Goal: Check status: Check status

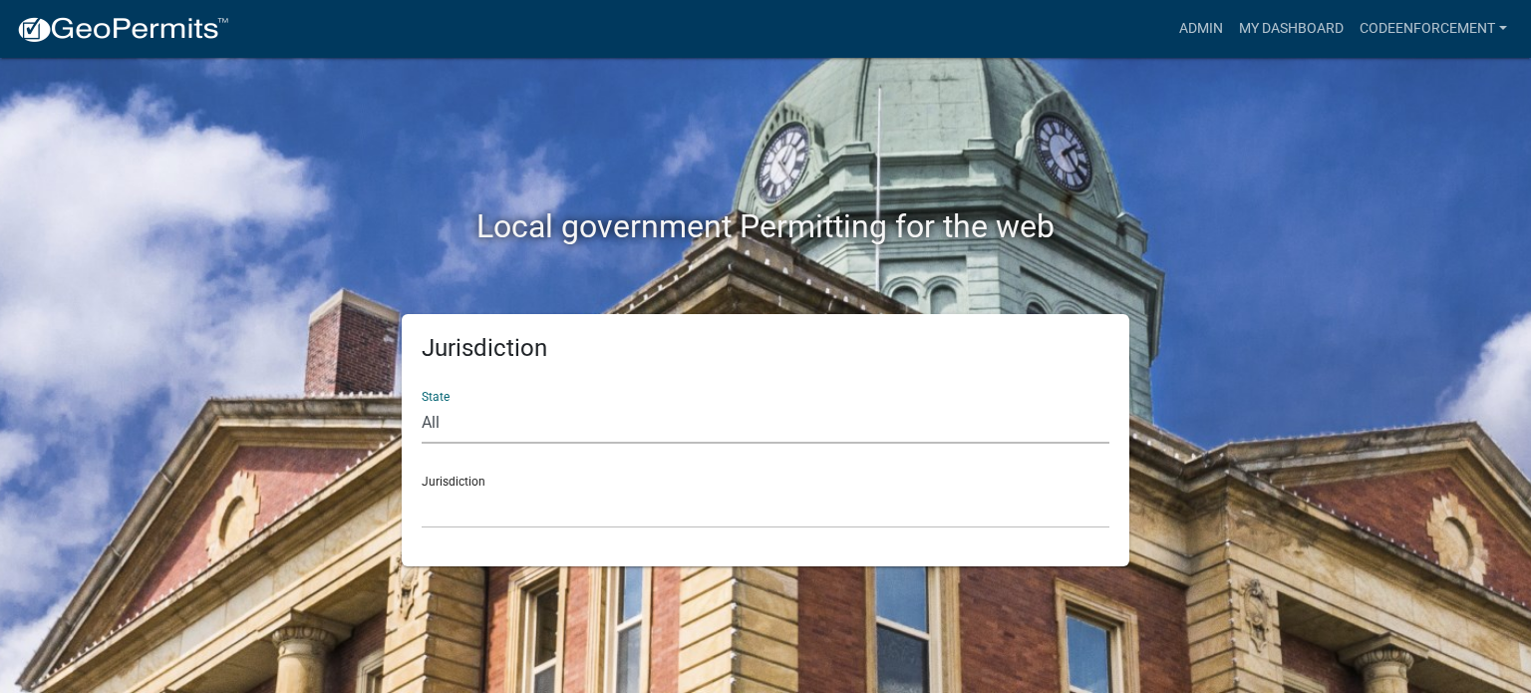
click at [439, 429] on select "All [US_STATE] [US_STATE] [US_STATE] [US_STATE] [US_STATE] [US_STATE] [US_STATE…" at bounding box center [766, 423] width 688 height 41
select select "[US_STATE]"
click at [422, 403] on select "All [US_STATE] [US_STATE] [US_STATE] [US_STATE] [US_STATE] [US_STATE] [US_STATE…" at bounding box center [766, 423] width 688 height 41
click at [459, 506] on select "[GEOGRAPHIC_DATA], [US_STATE] [GEOGRAPHIC_DATA], [US_STATE]" at bounding box center [766, 507] width 688 height 41
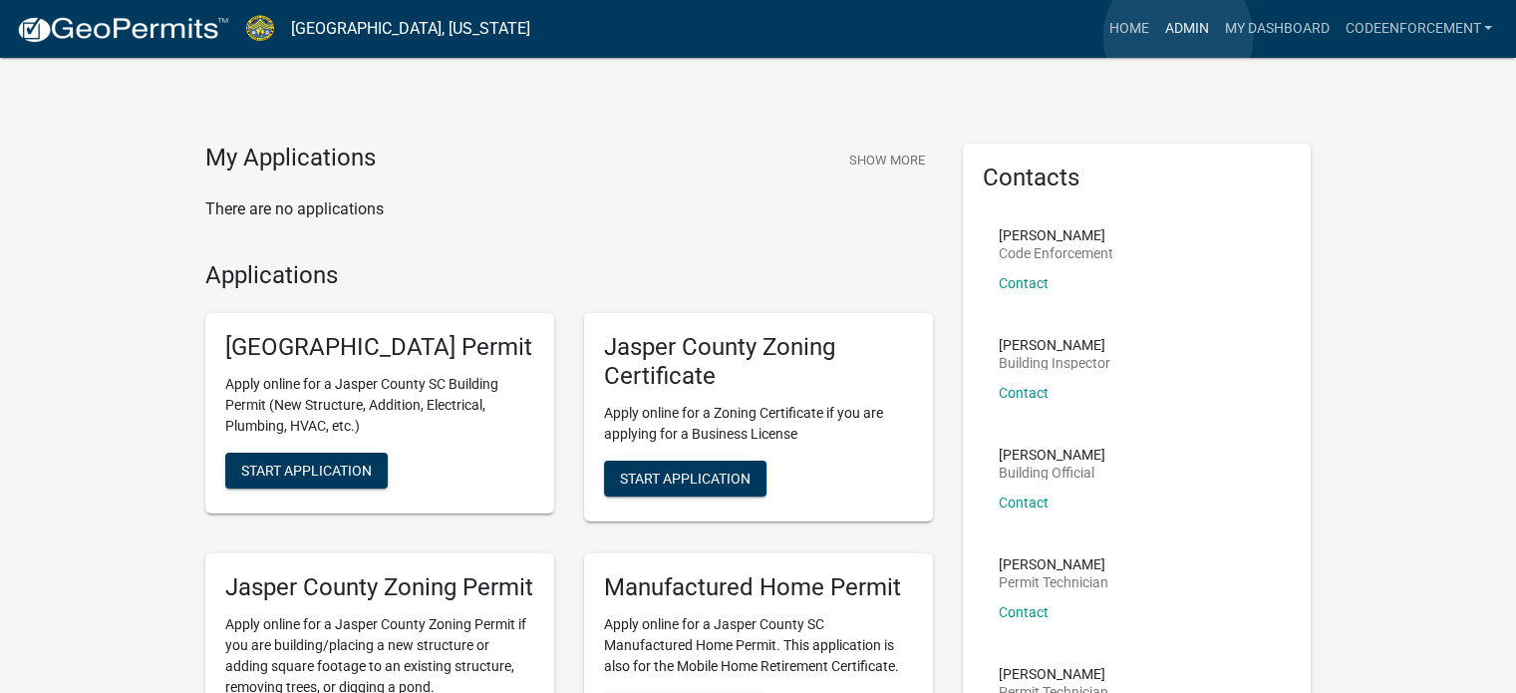
click at [1178, 37] on link "Admin" at bounding box center [1186, 29] width 60 height 38
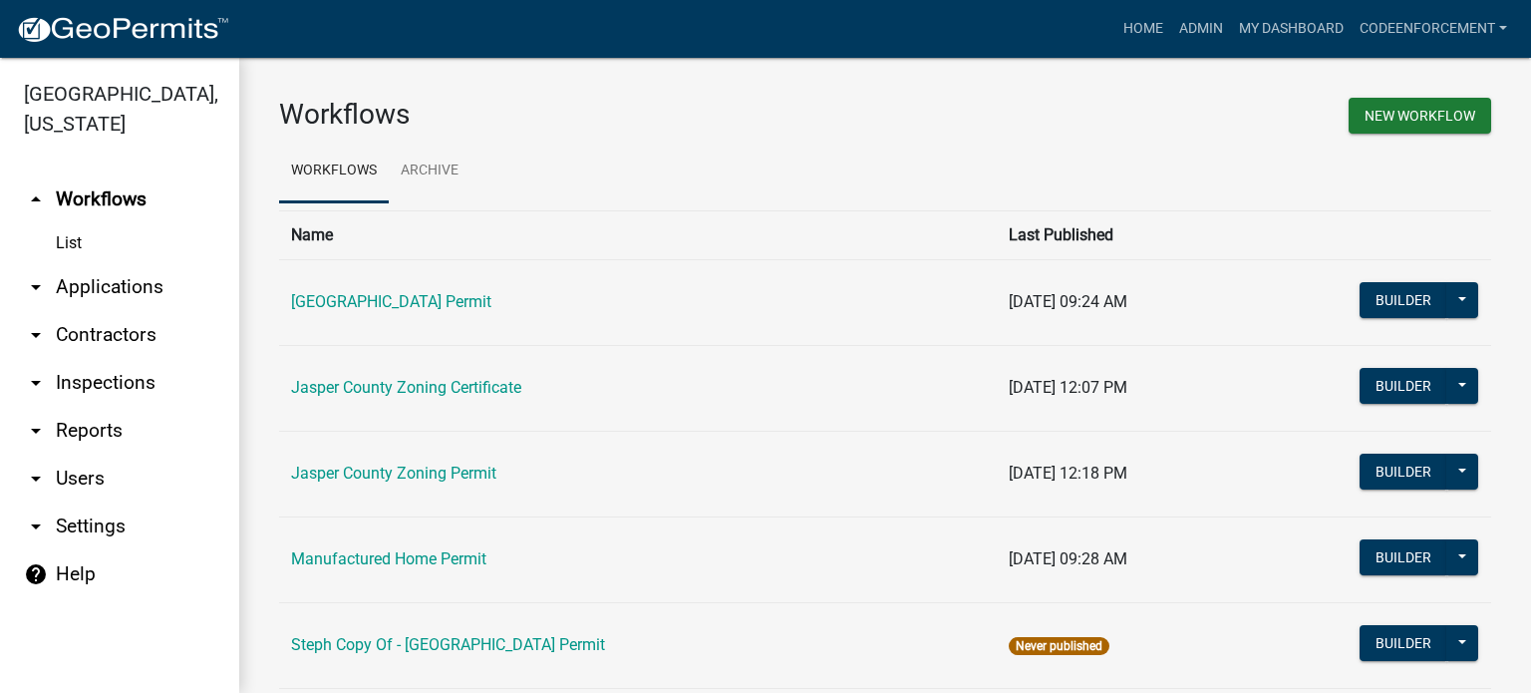
click at [60, 238] on link "List" at bounding box center [119, 243] width 239 height 40
click at [60, 249] on link "List" at bounding box center [119, 243] width 239 height 40
click at [36, 294] on icon "arrow_drop_down" at bounding box center [36, 287] width 24 height 24
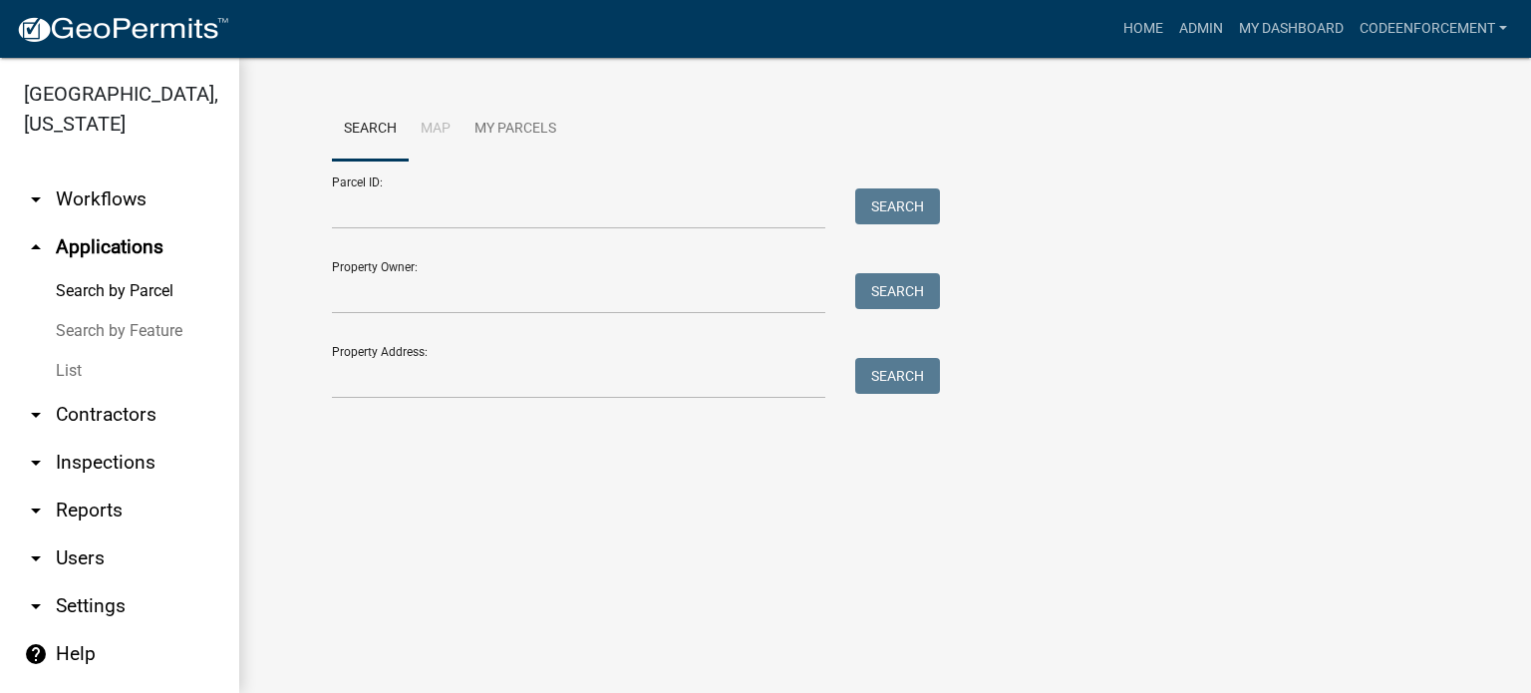
click at [65, 368] on link "List" at bounding box center [119, 371] width 239 height 40
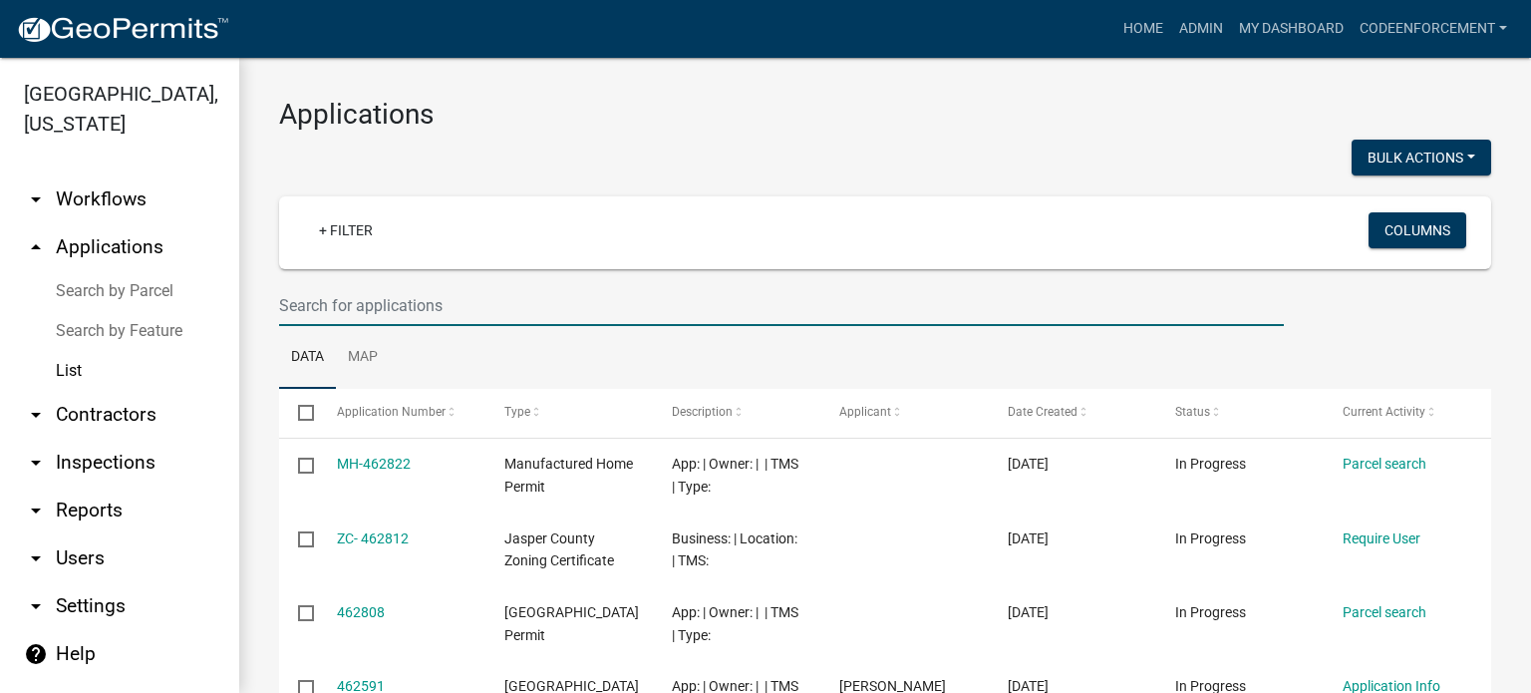
click at [340, 312] on input "text" at bounding box center [781, 305] width 1005 height 41
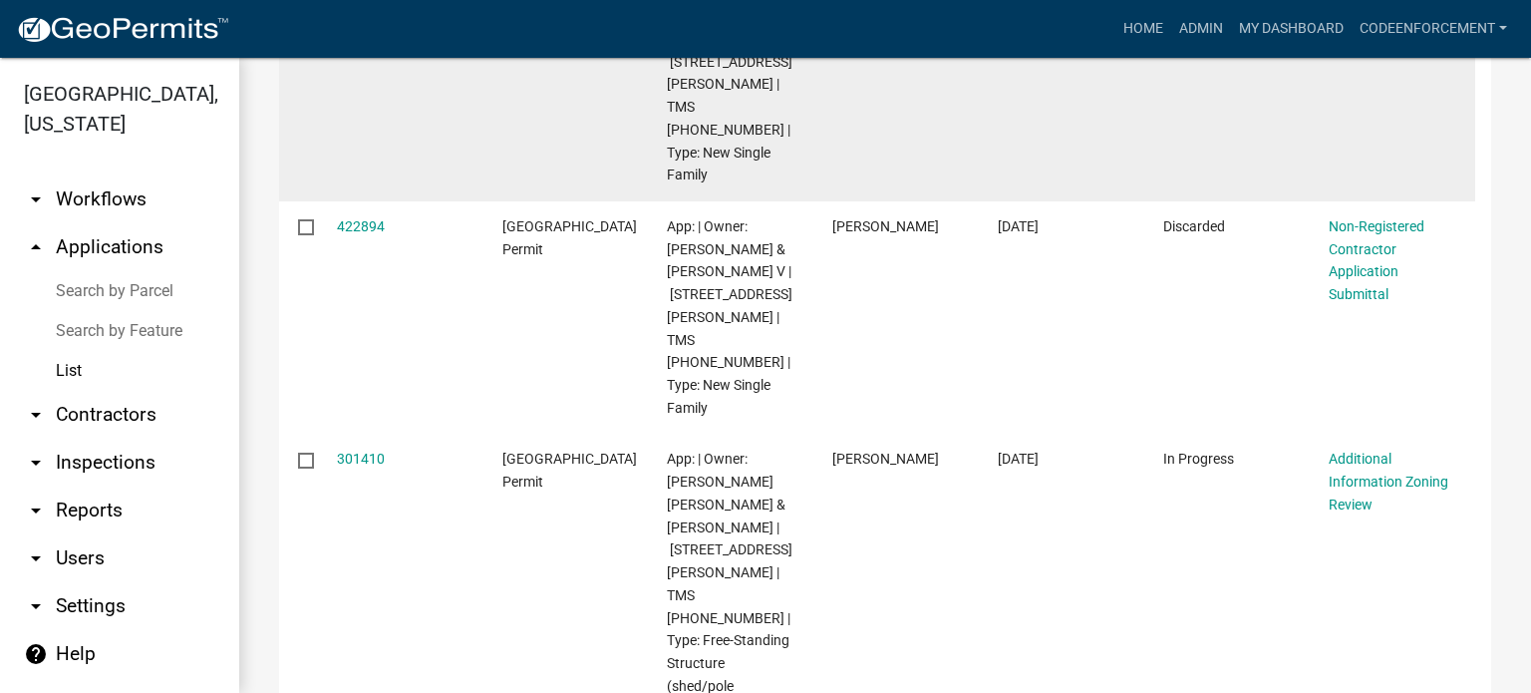
scroll to position [478, 0]
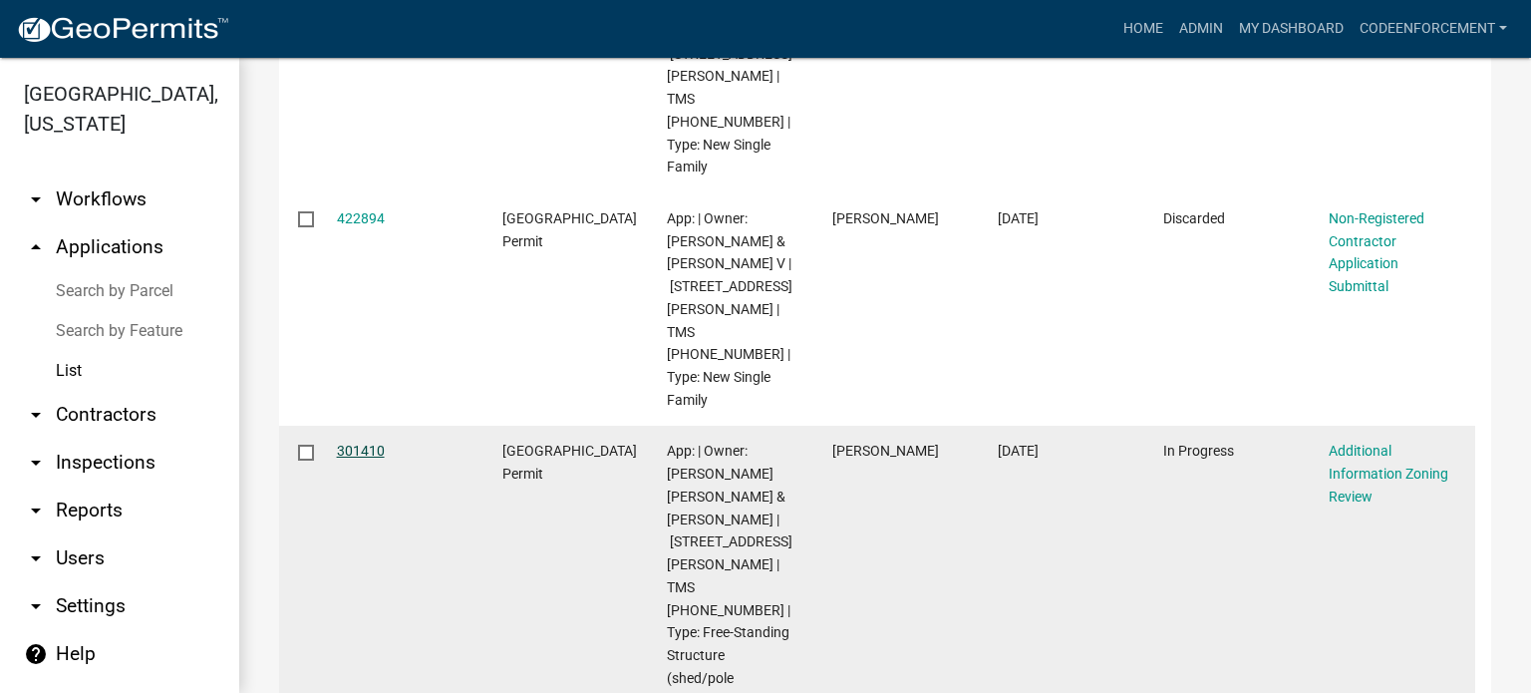
type input "[PERSON_NAME] oaks"
click at [362, 443] on link "301410" at bounding box center [361, 451] width 48 height 16
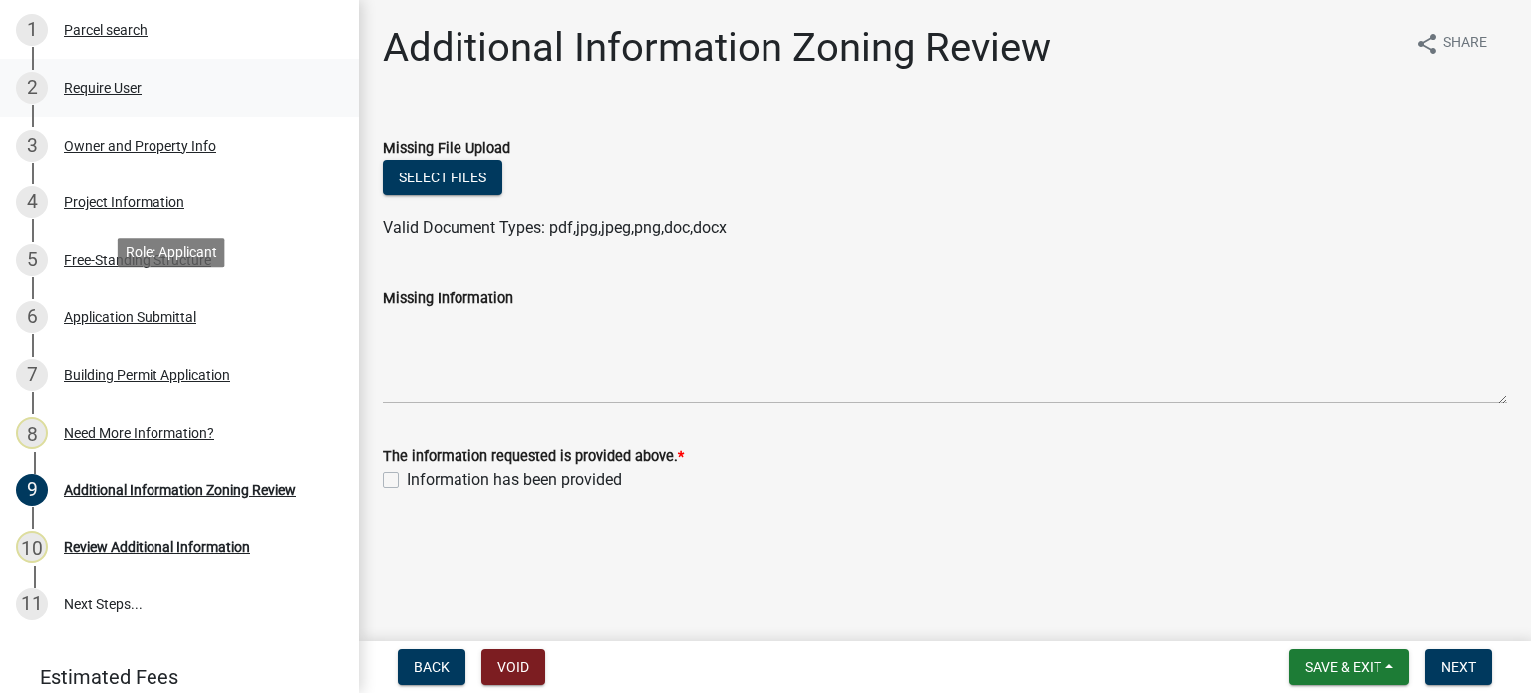
scroll to position [384, 0]
click at [107, 370] on div "Building Permit Application" at bounding box center [147, 375] width 166 height 14
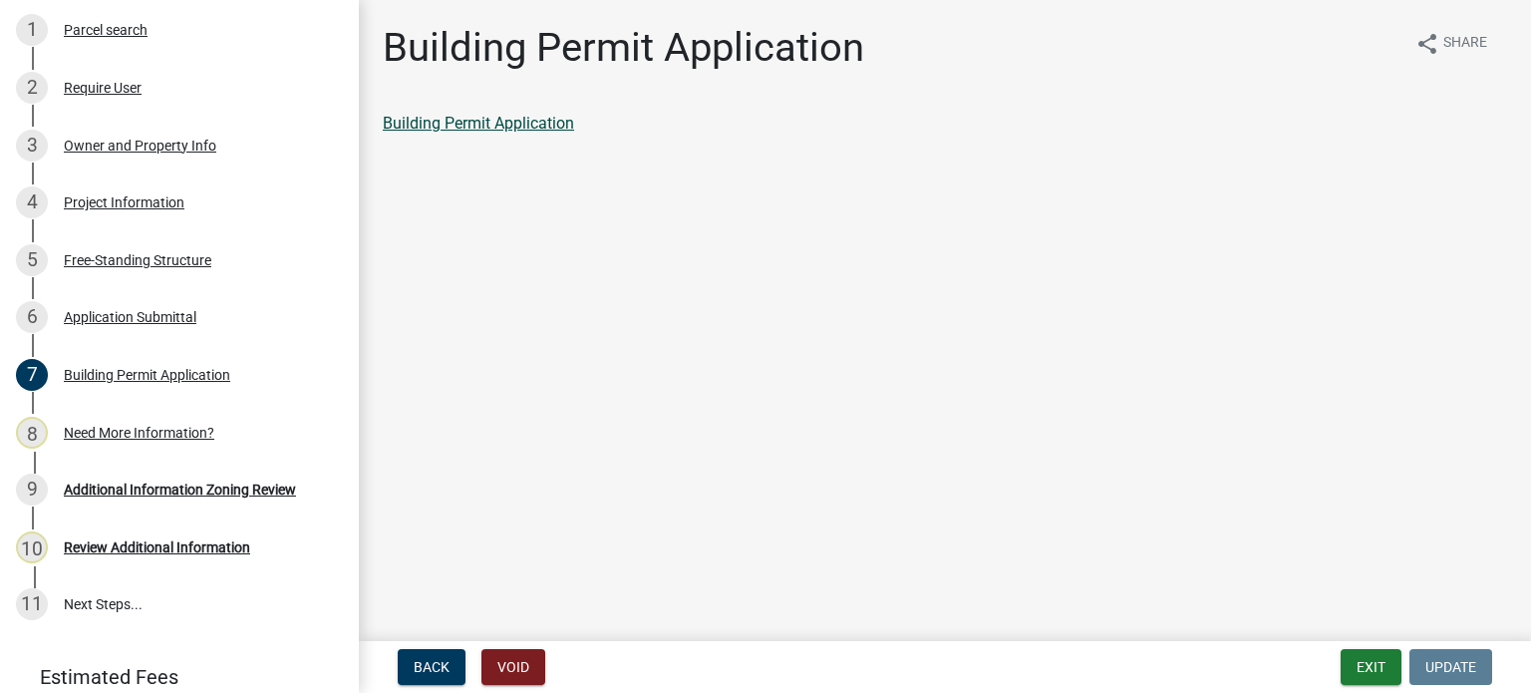
click at [453, 119] on link "Building Permit Application" at bounding box center [478, 123] width 191 height 19
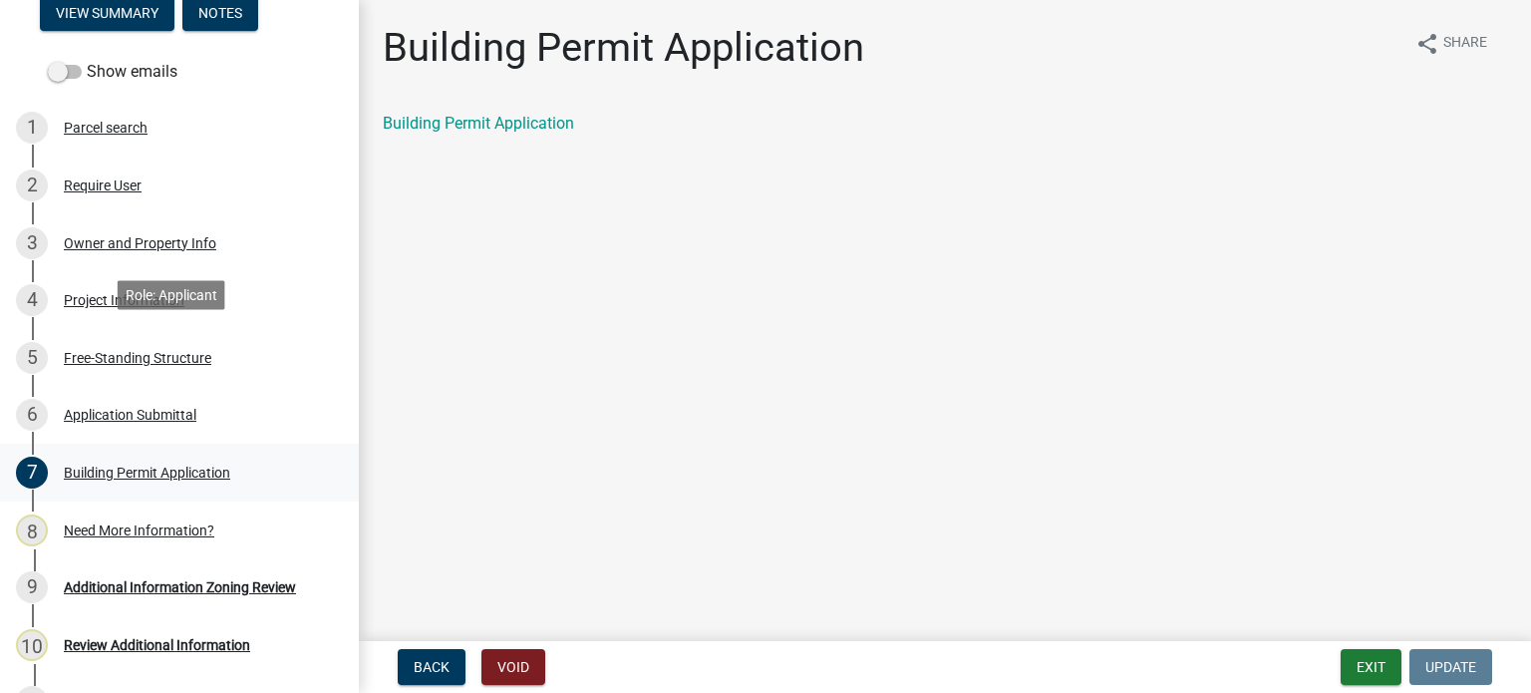
scroll to position [464, 0]
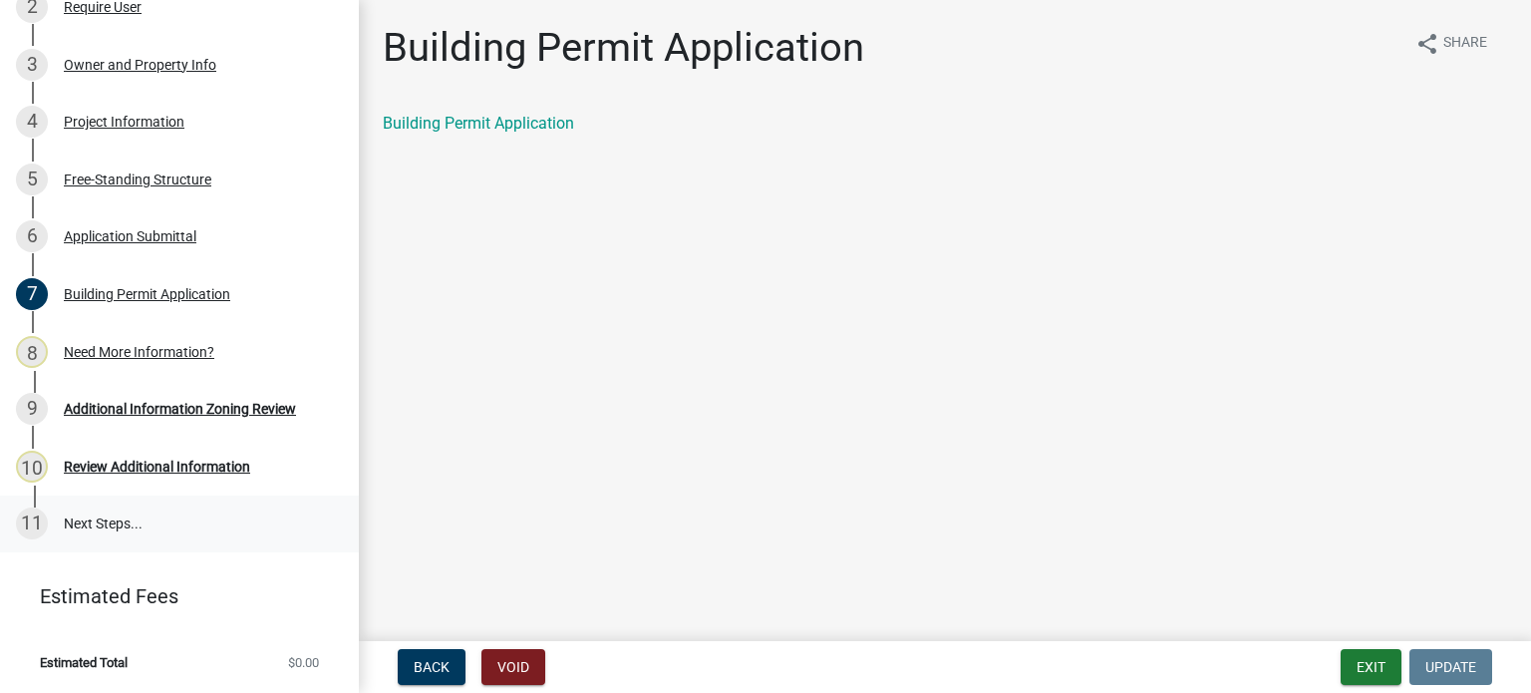
click at [88, 538] on link "11 Next Steps..." at bounding box center [179, 524] width 359 height 58
click at [92, 521] on link "11 Next Steps..." at bounding box center [179, 524] width 359 height 58
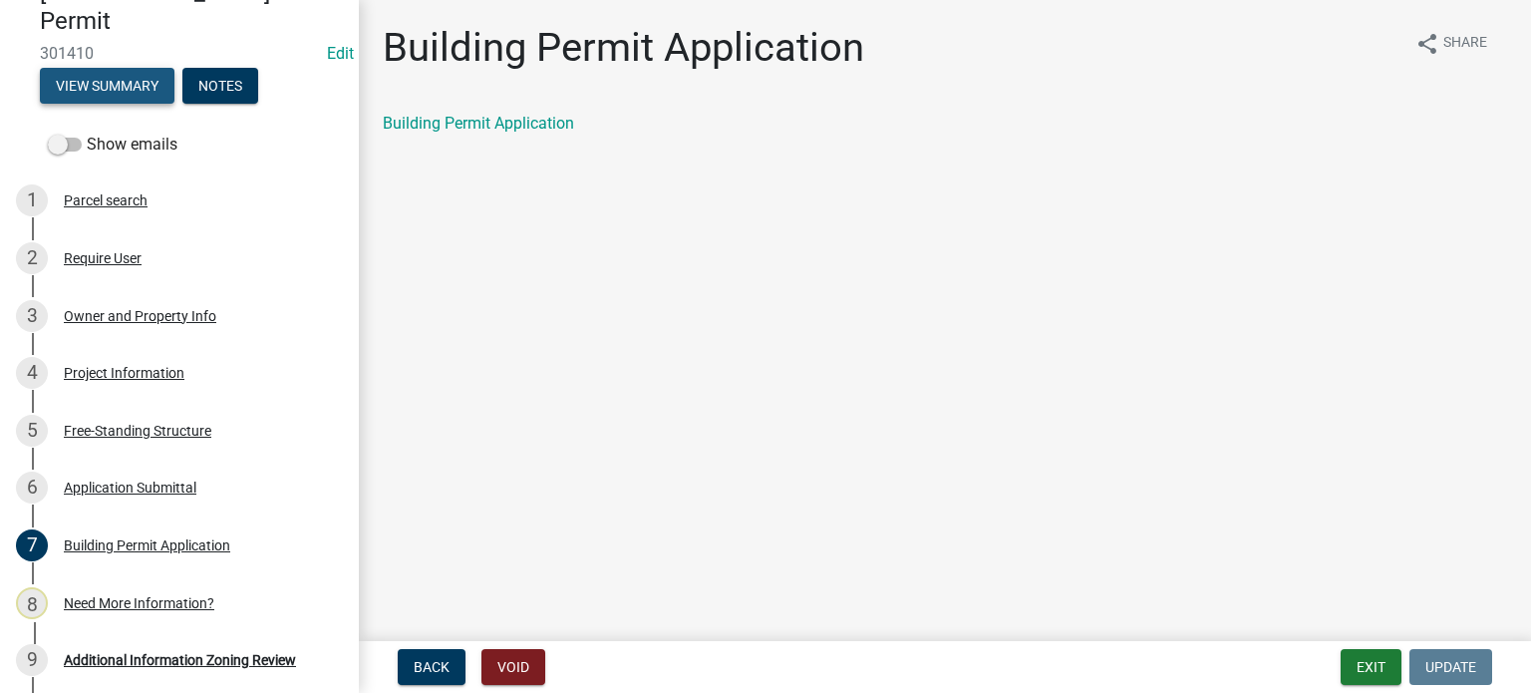
click at [114, 93] on button "View Summary" at bounding box center [107, 86] width 135 height 36
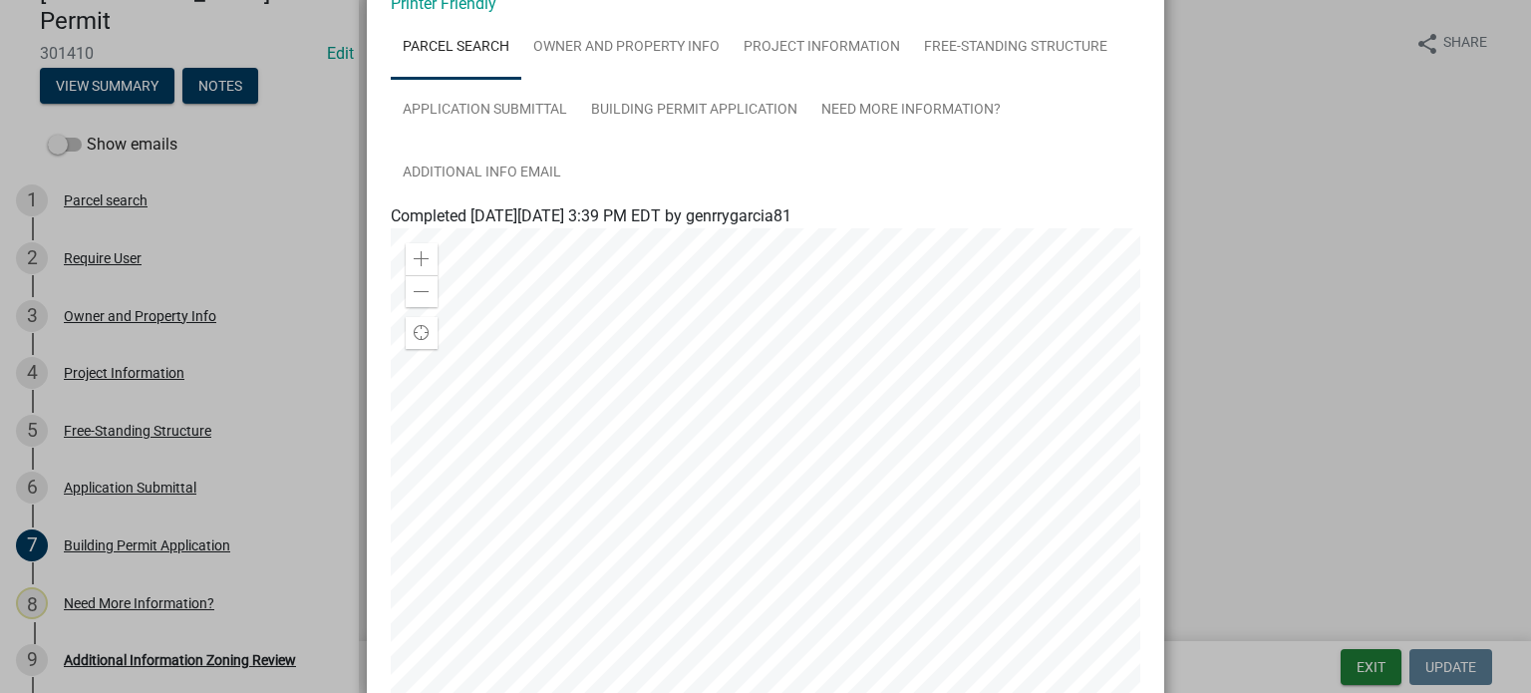
scroll to position [118, 0]
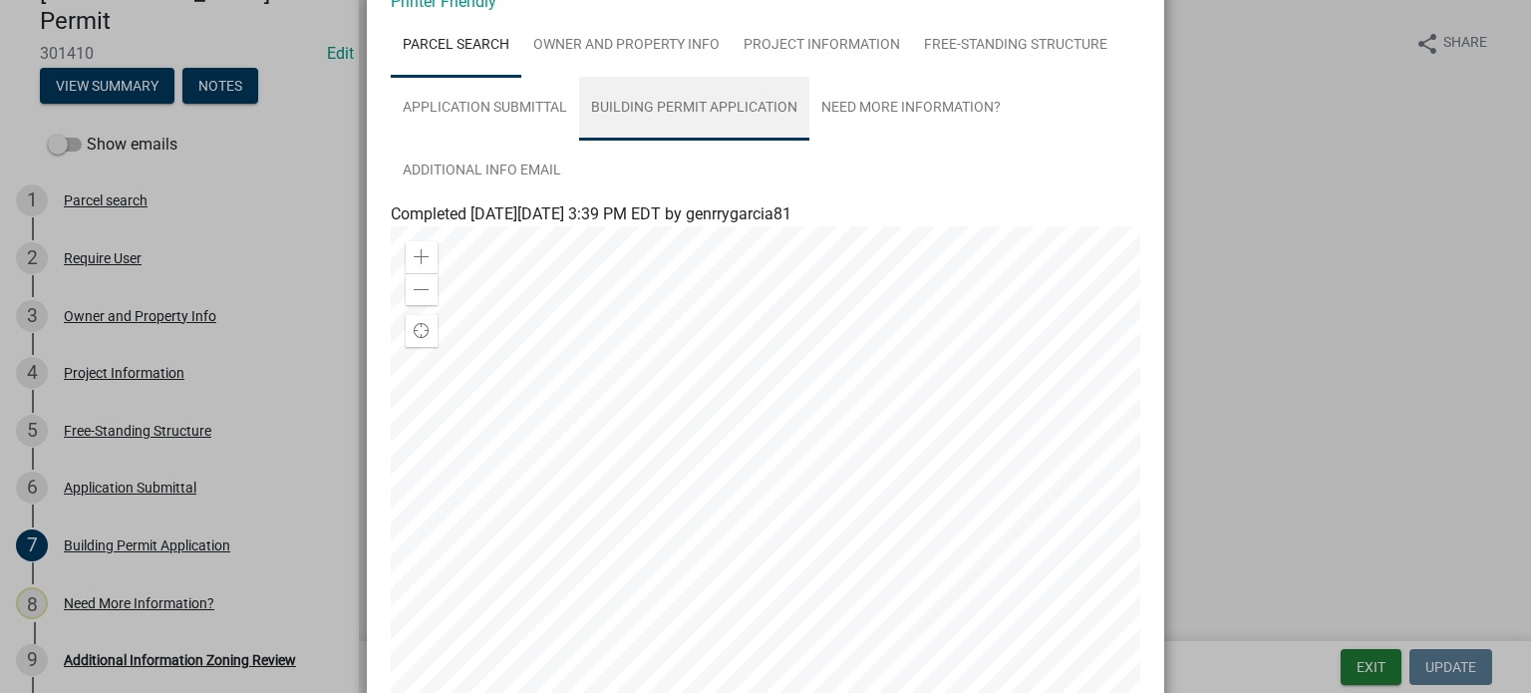
click at [650, 110] on link "Building Permit Application" at bounding box center [694, 109] width 230 height 64
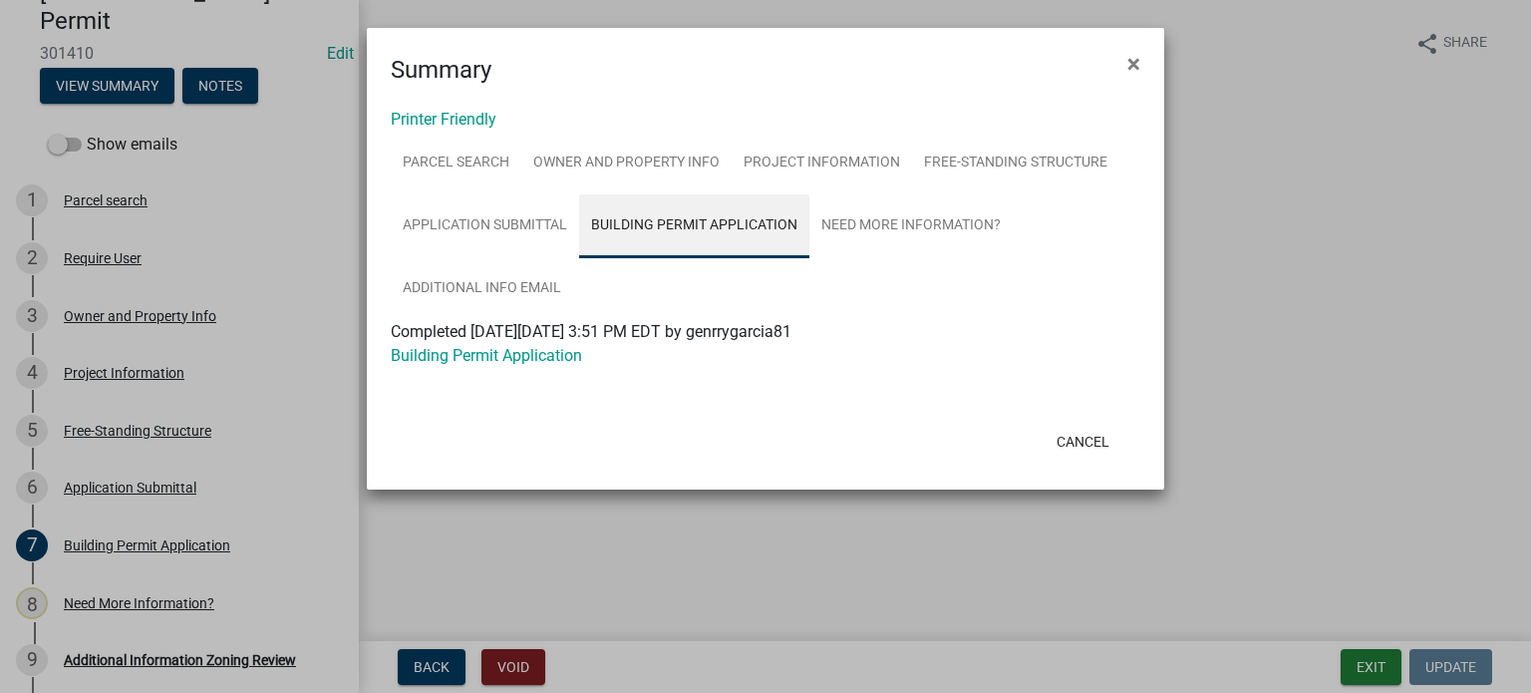
scroll to position [0, 0]
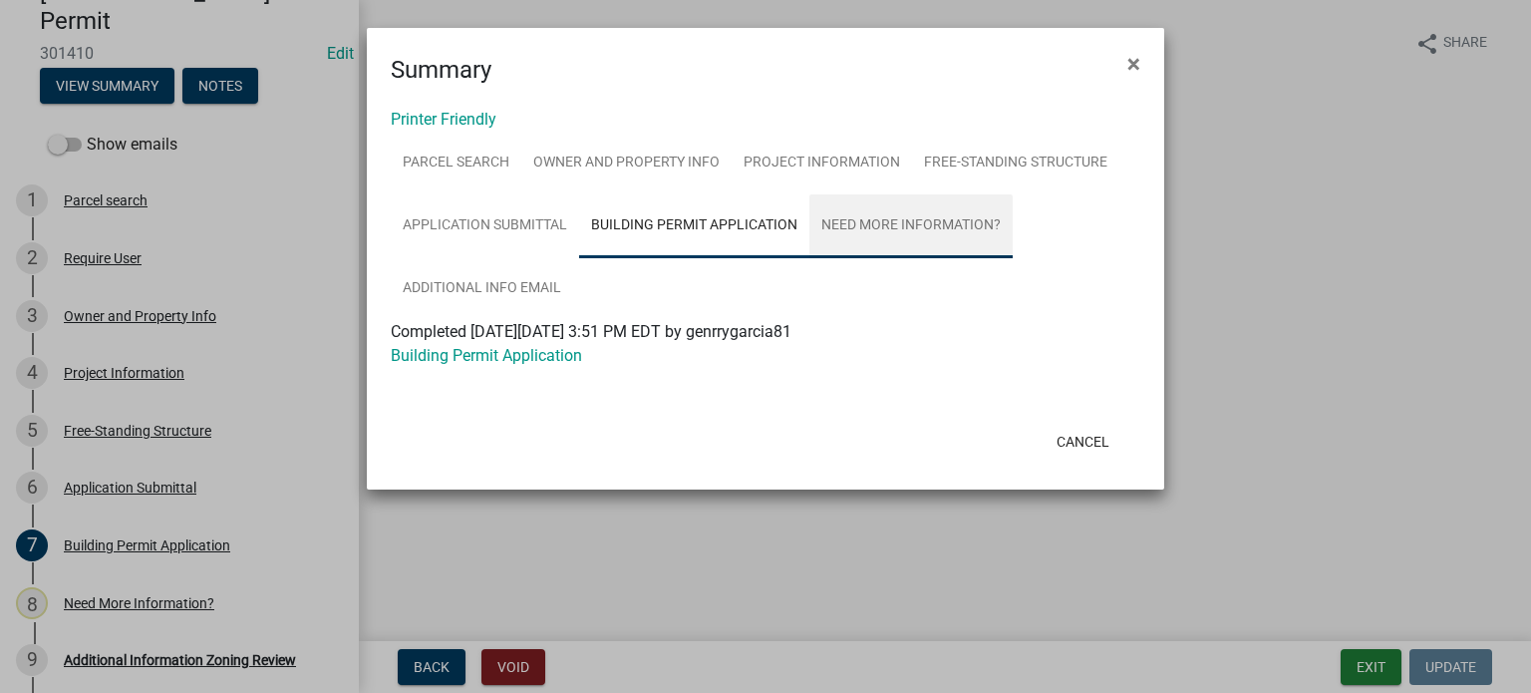
click at [861, 226] on link "Need More Information?" at bounding box center [910, 226] width 203 height 64
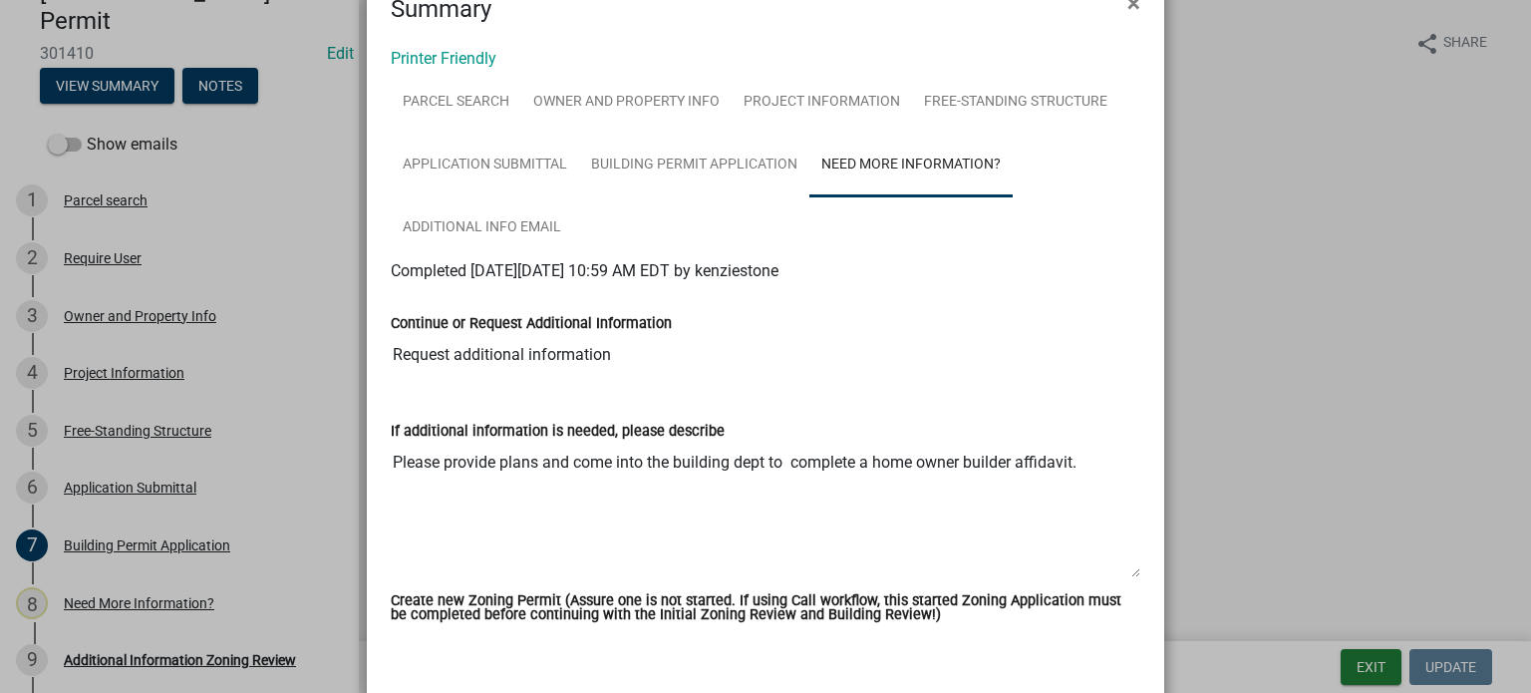
scroll to position [60, 0]
click at [502, 233] on link "Additional info email" at bounding box center [482, 229] width 182 height 64
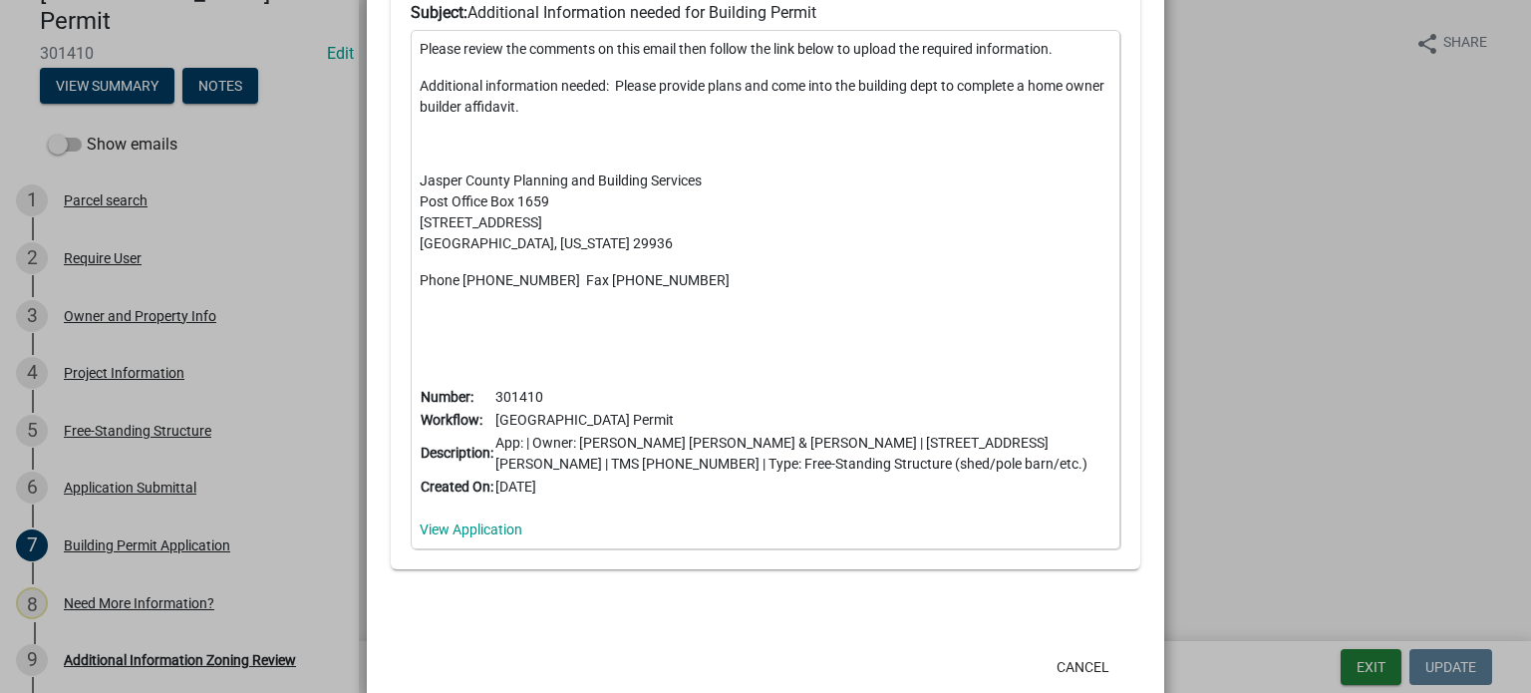
scroll to position [703, 0]
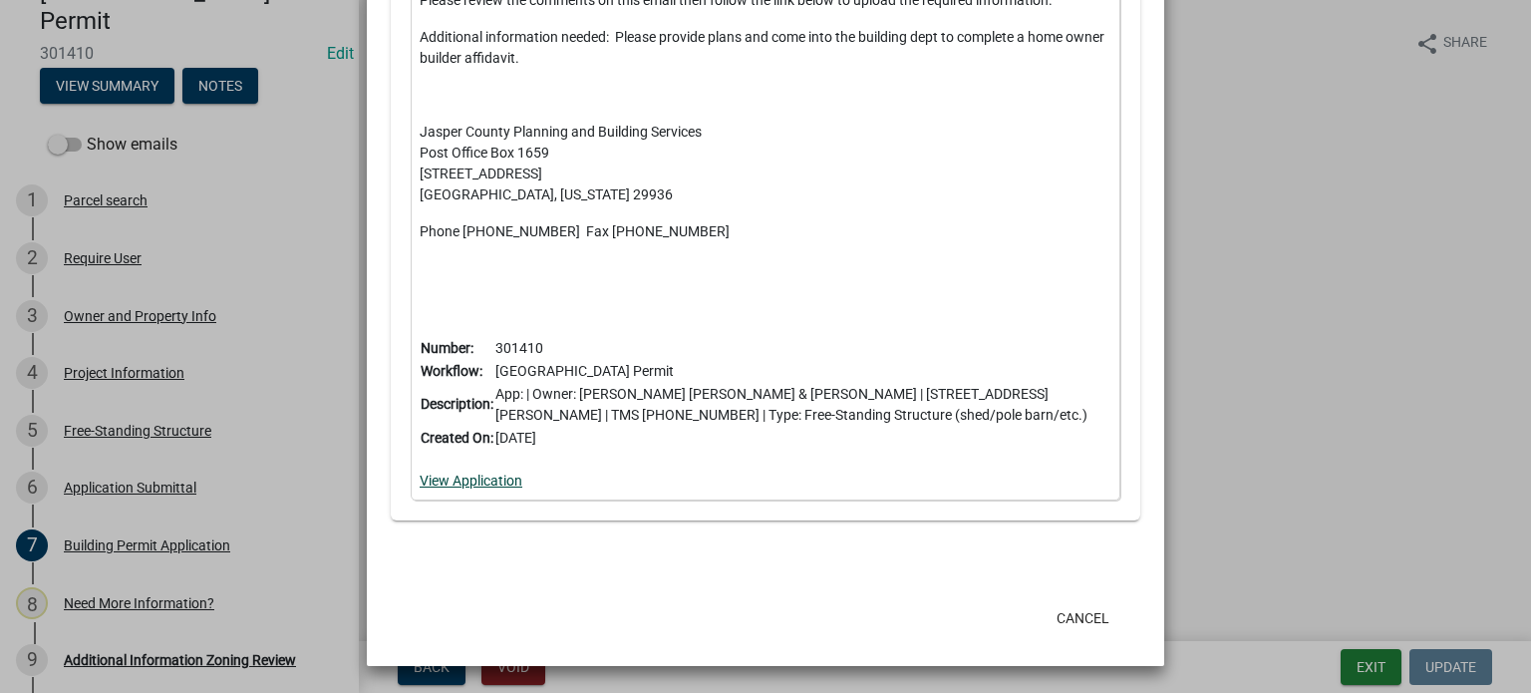
click at [498, 472] on link "View Application" at bounding box center [471, 480] width 103 height 16
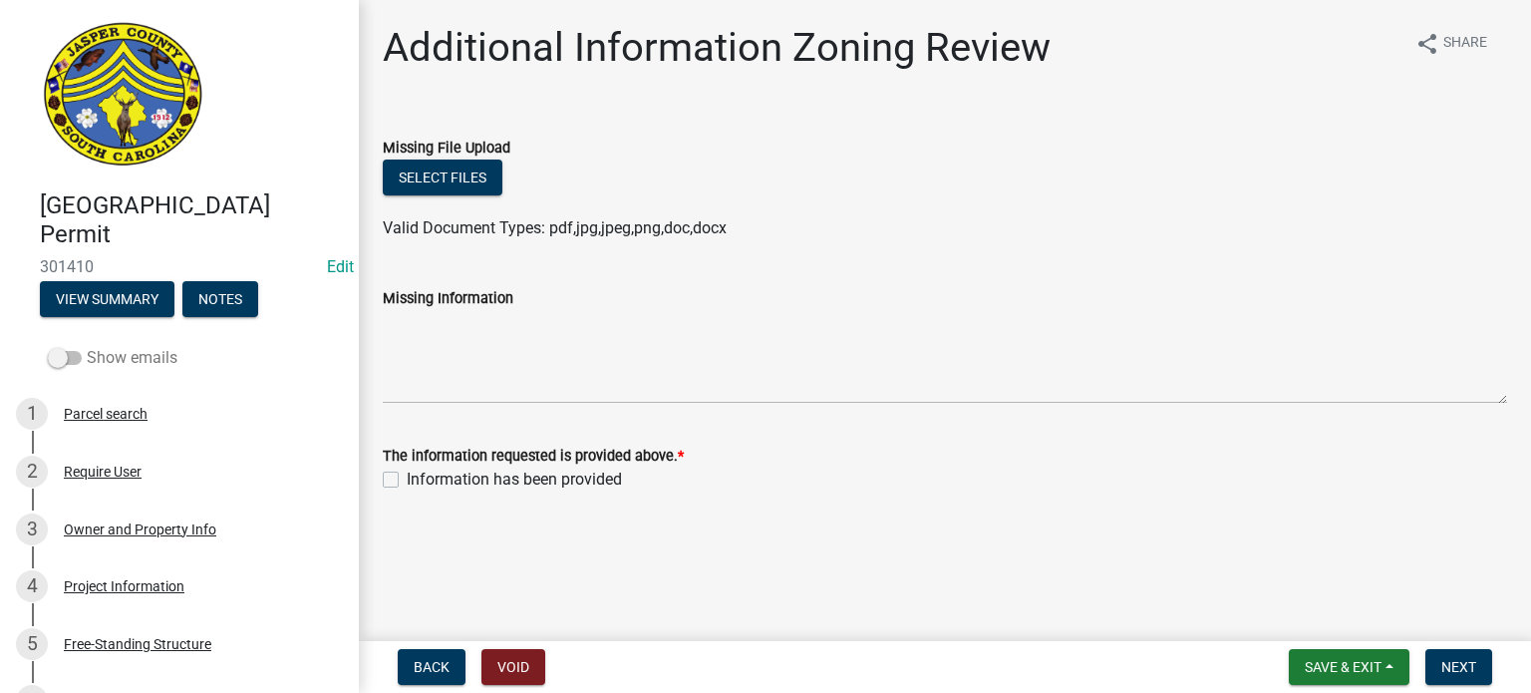
click at [60, 358] on span at bounding box center [65, 358] width 34 height 14
click at [87, 346] on input "Show emails" at bounding box center [87, 346] width 0 height 0
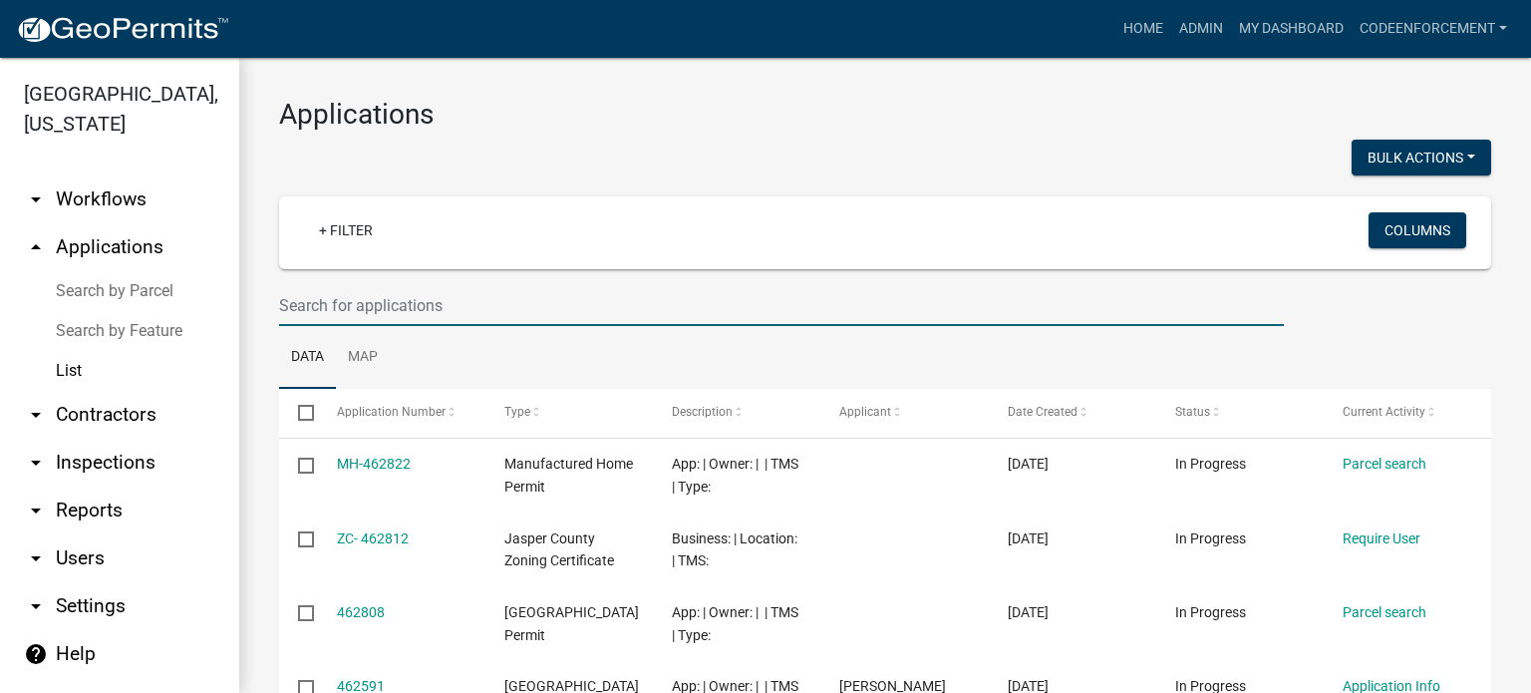
click at [343, 310] on input "text" at bounding box center [781, 305] width 1005 height 41
type input "[PERSON_NAME] oaks"
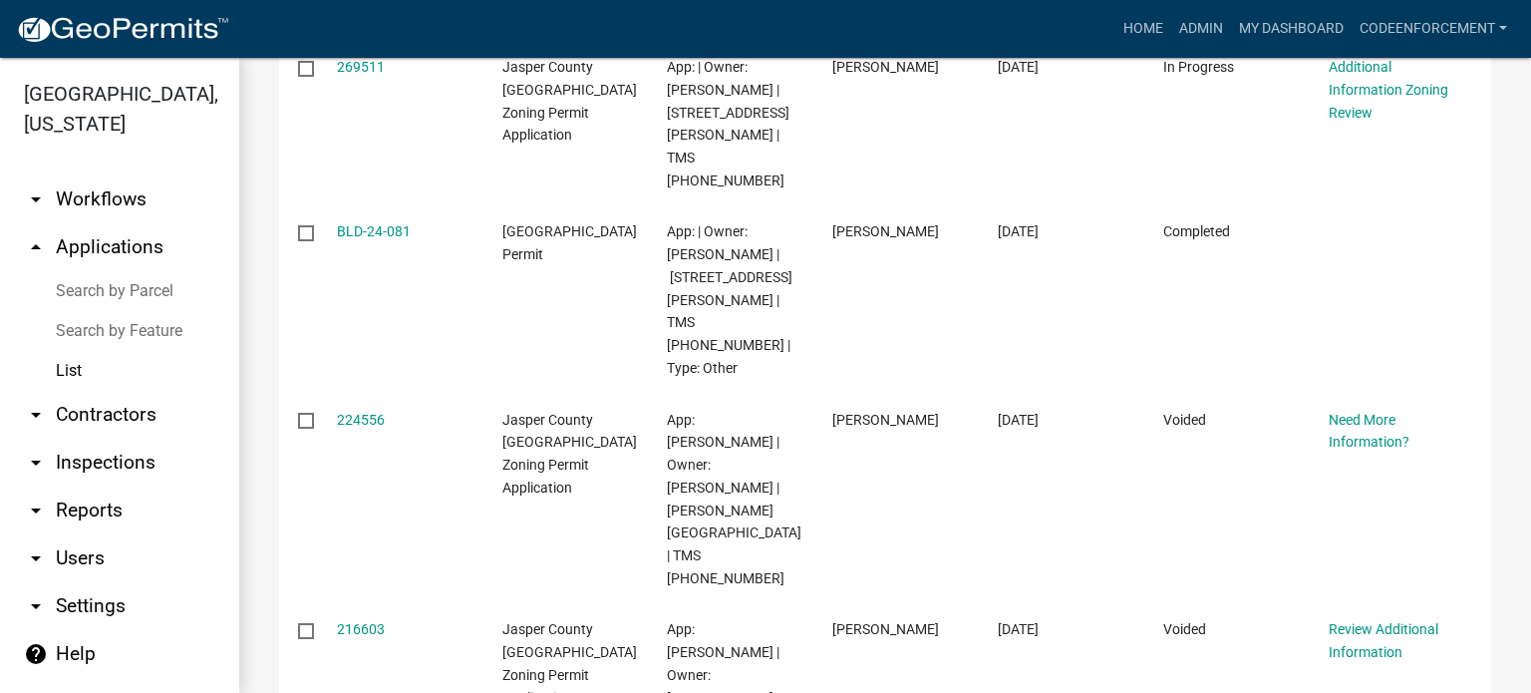
scroll to position [1162, 0]
